Goal: Task Accomplishment & Management: Complete application form

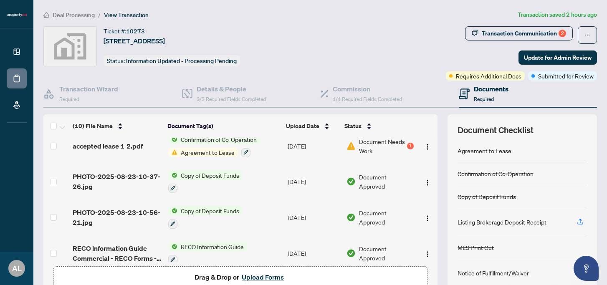
scroll to position [231, 0]
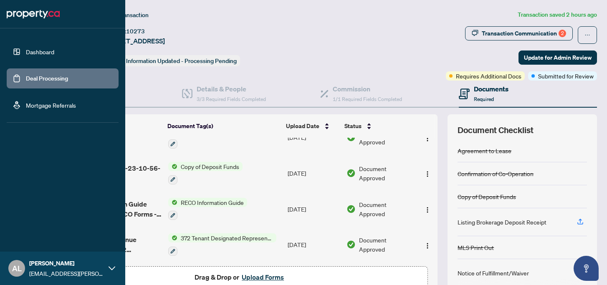
click at [31, 56] on link "Dashboard" at bounding box center [40, 52] width 28 height 8
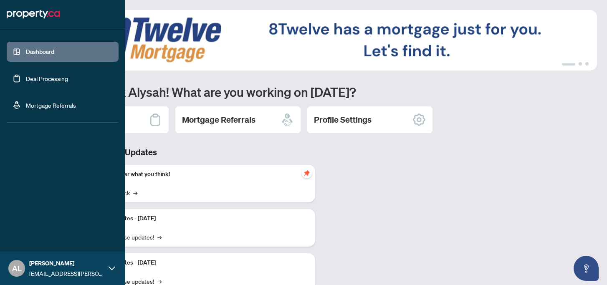
click at [35, 82] on link "Deal Processing" at bounding box center [47, 79] width 42 height 8
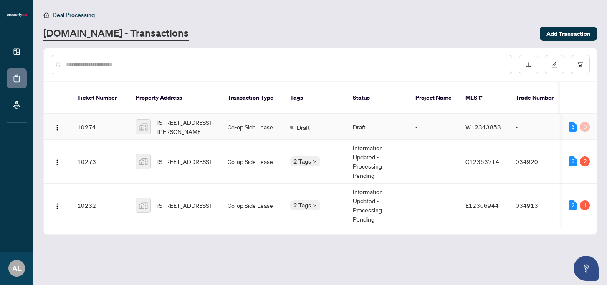
click at [178, 118] on span "[STREET_ADDRESS][PERSON_NAME]" at bounding box center [185, 127] width 57 height 18
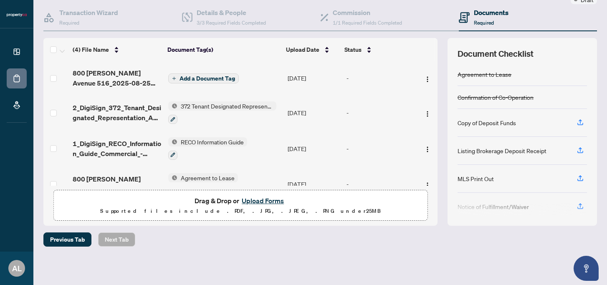
click at [223, 76] on span "Add a Document Tag" at bounding box center [208, 79] width 56 height 6
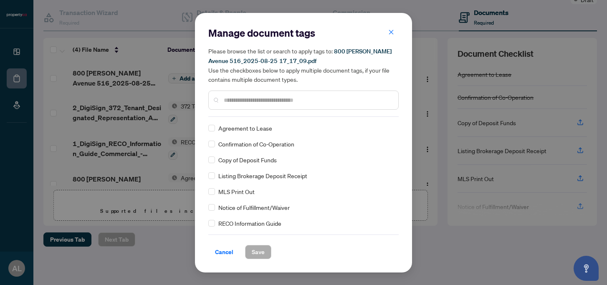
click at [242, 117] on div "Manage document tags Please browse the list or search to apply tags to: [STREET…" at bounding box center [303, 142] width 190 height 233
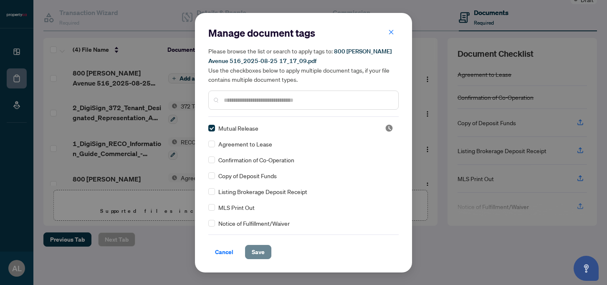
click at [260, 249] on span "Save" at bounding box center [258, 252] width 13 height 13
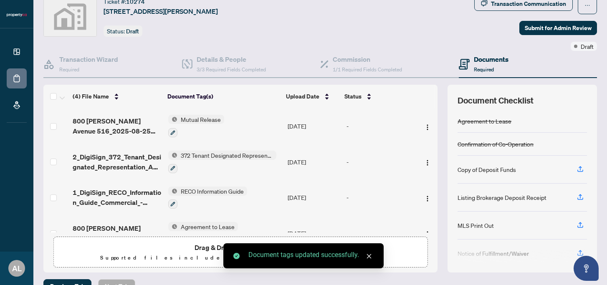
scroll to position [26, 0]
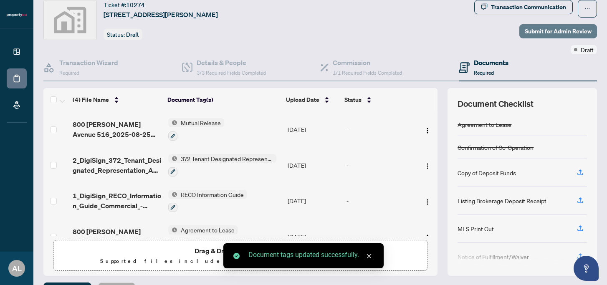
click at [550, 32] on span "Submit for Admin Review" at bounding box center [558, 31] width 67 height 13
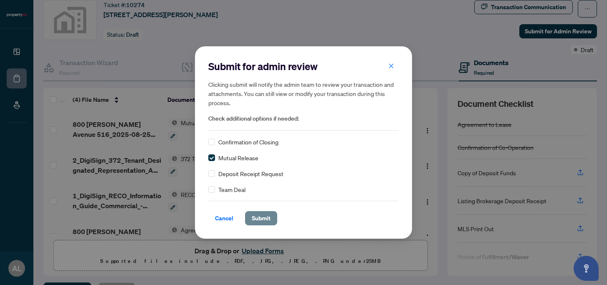
click at [261, 220] on span "Submit" at bounding box center [261, 218] width 19 height 13
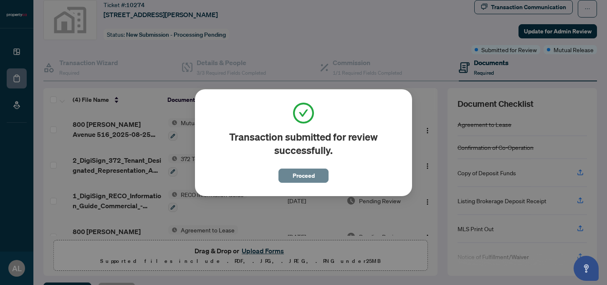
click at [297, 176] on span "Proceed" at bounding box center [304, 175] width 22 height 13
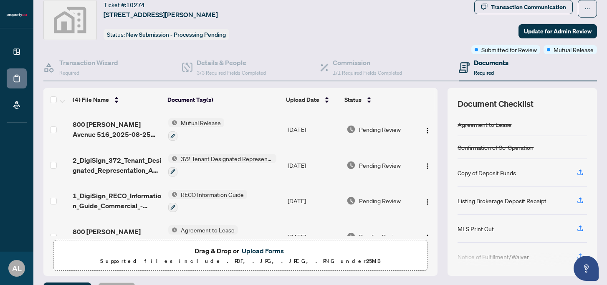
scroll to position [20, 0]
